Goal: Check status: Check status

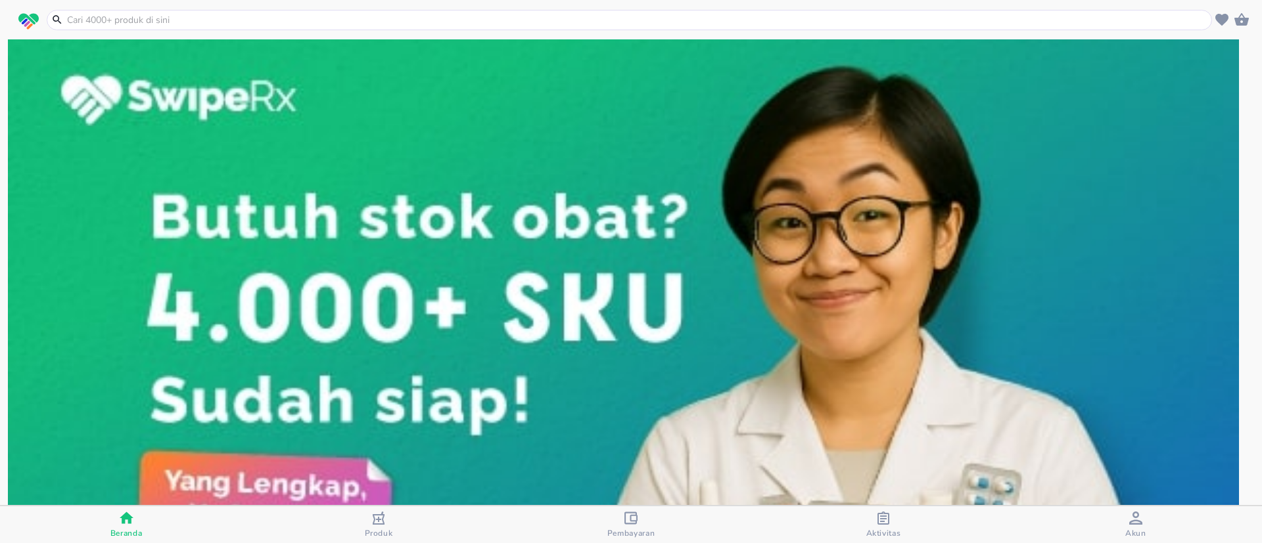
scroll to position [99, 0]
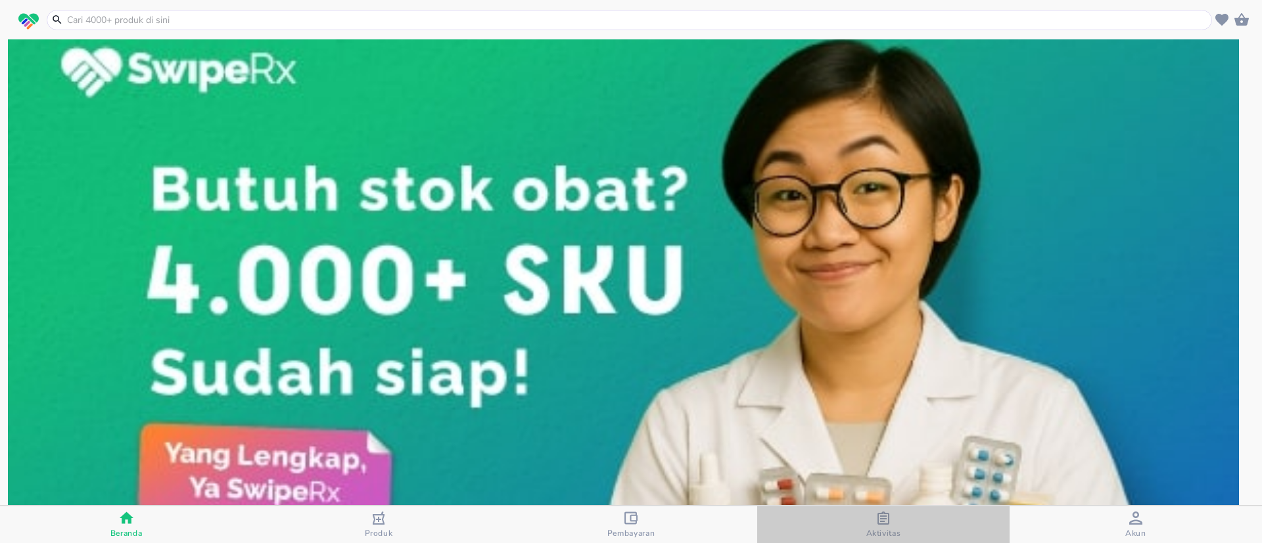
click at [903, 517] on span "Aktivitas" at bounding box center [883, 525] width 244 height 27
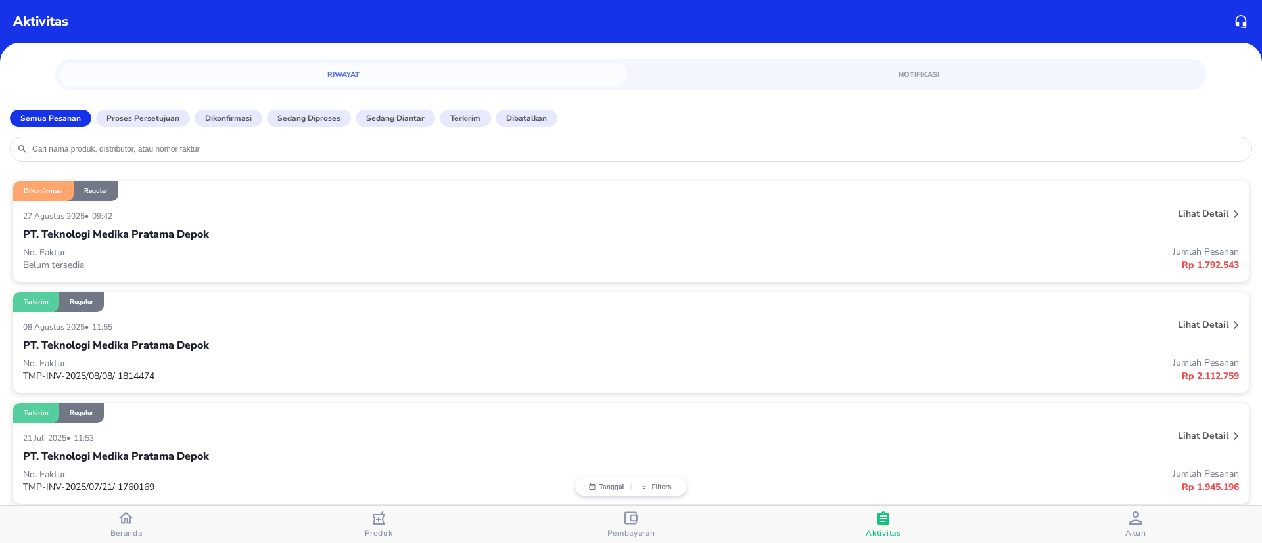
click at [471, 213] on div "27 Agustus 2025 • 09:42" at bounding box center [377, 216] width 709 height 16
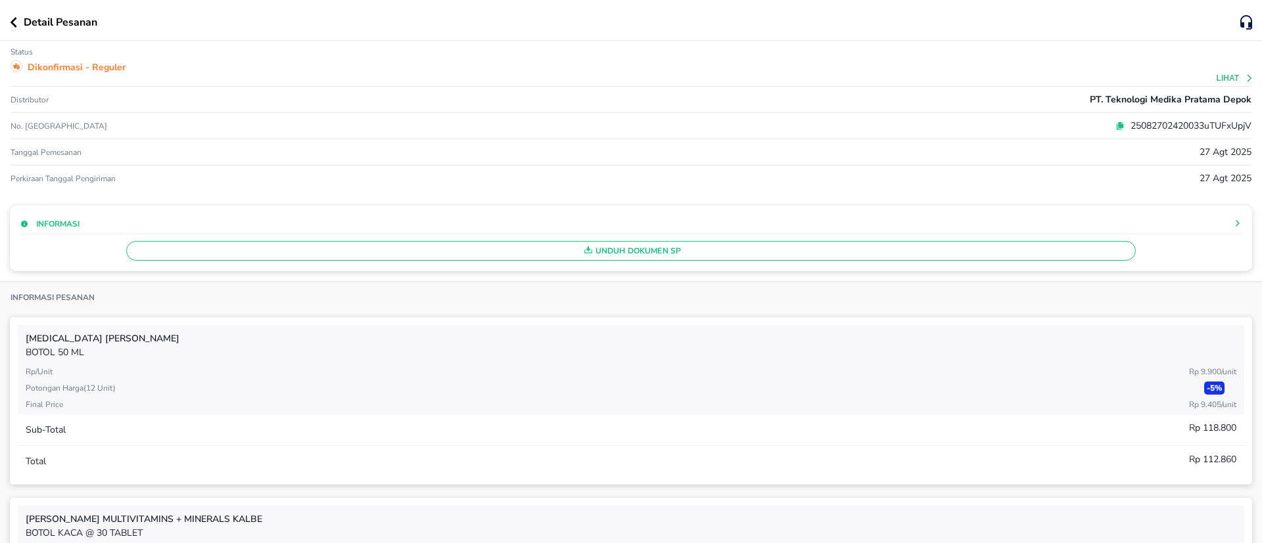
click at [13, 14] on div "Detail Pesanan" at bounding box center [625, 22] width 1230 height 16
click at [16, 24] on icon "button" at bounding box center [13, 22] width 7 height 11
